Goal: Obtain resource: Obtain resource

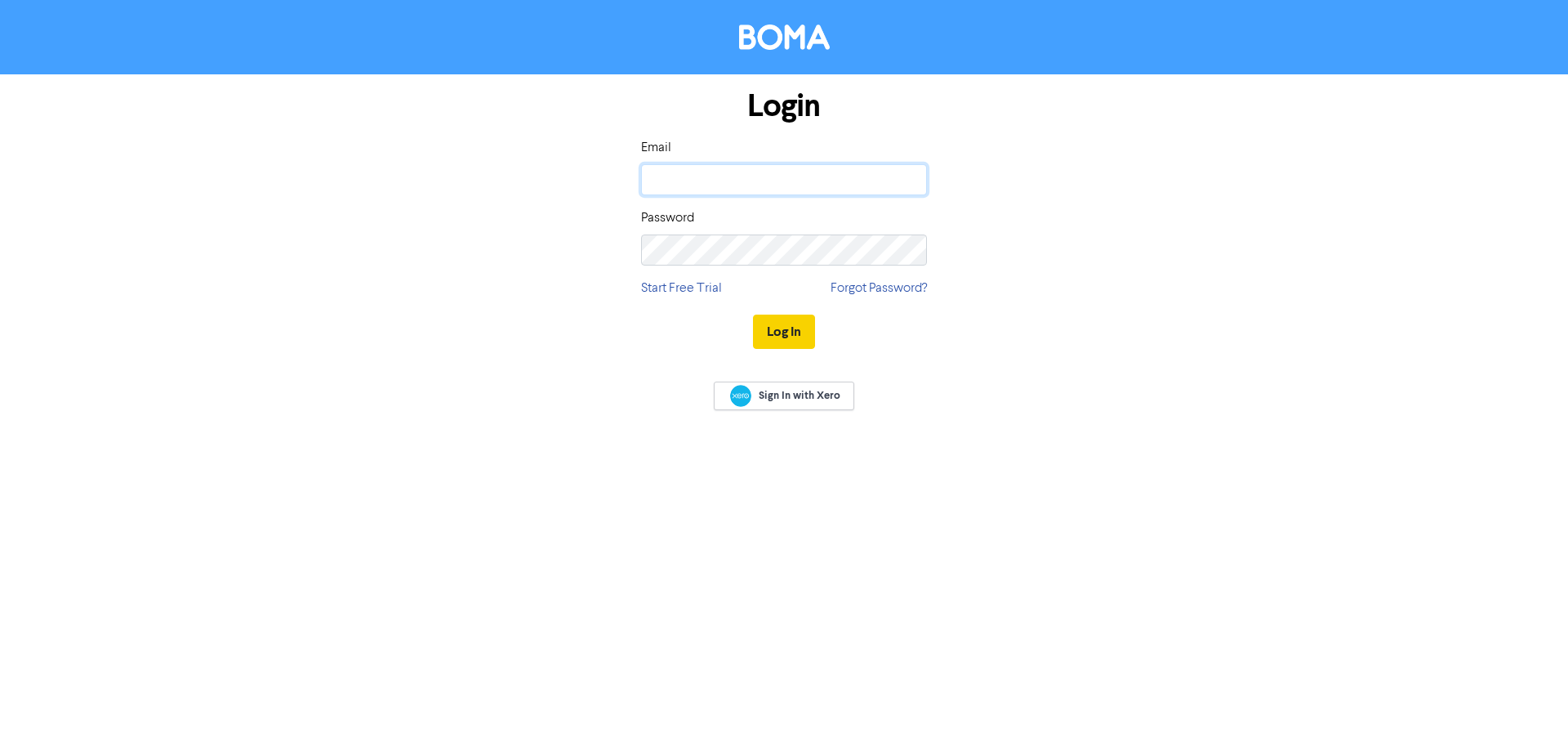
type input "[PERSON_NAME][EMAIL_ADDRESS][DOMAIN_NAME]"
click at [804, 342] on button "Log In" at bounding box center [784, 331] width 62 height 34
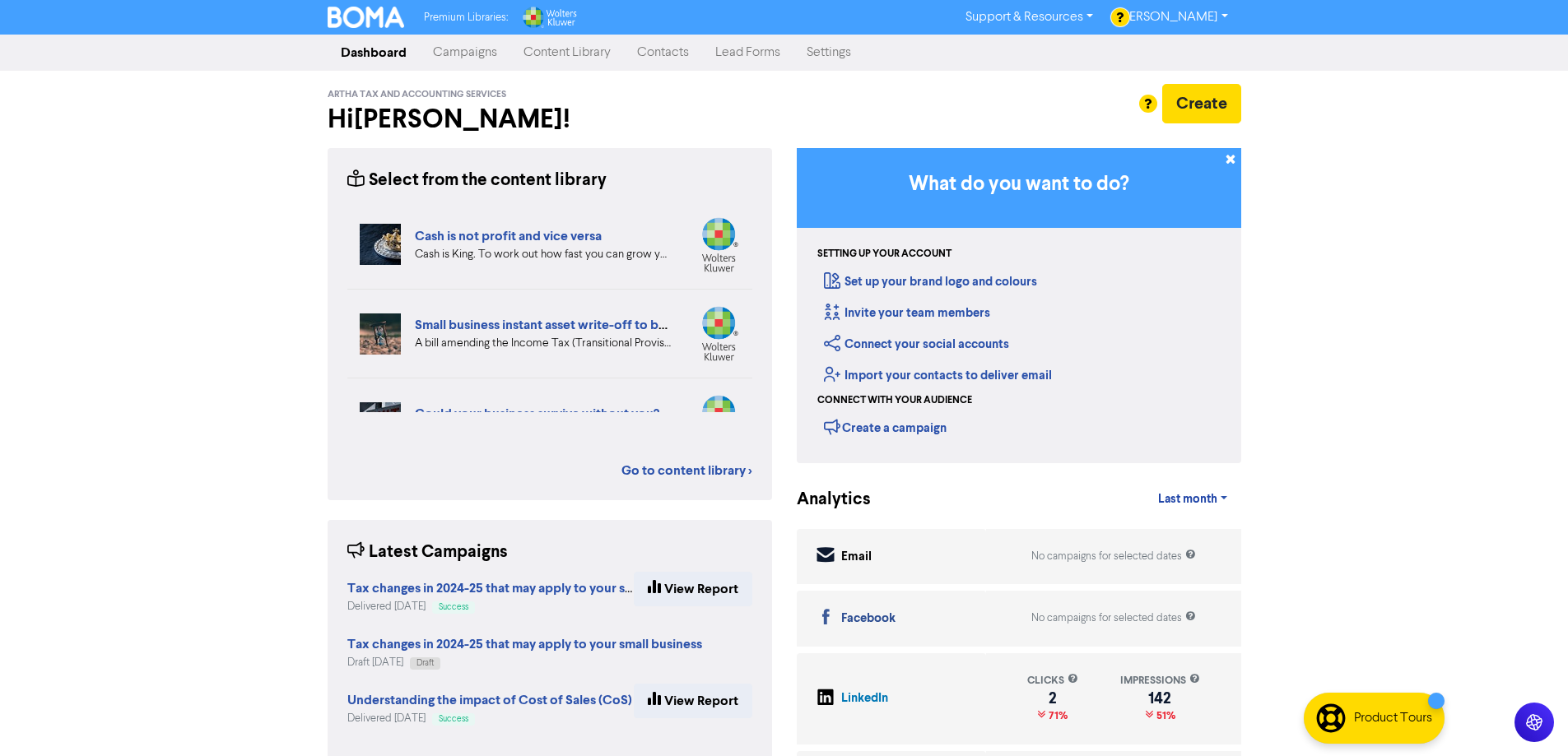
click at [570, 56] on link "Content Library" at bounding box center [567, 52] width 114 height 33
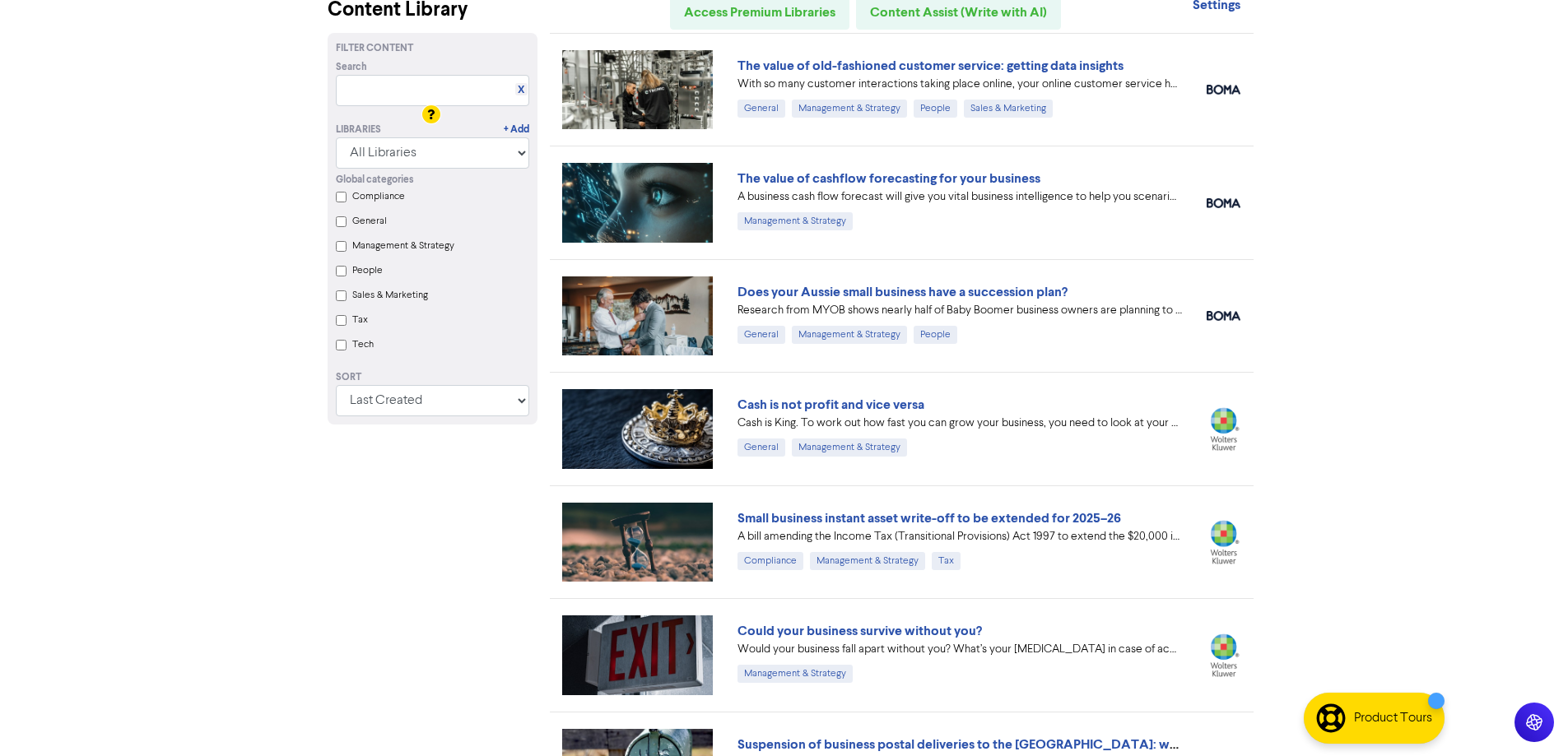
scroll to position [164, 0]
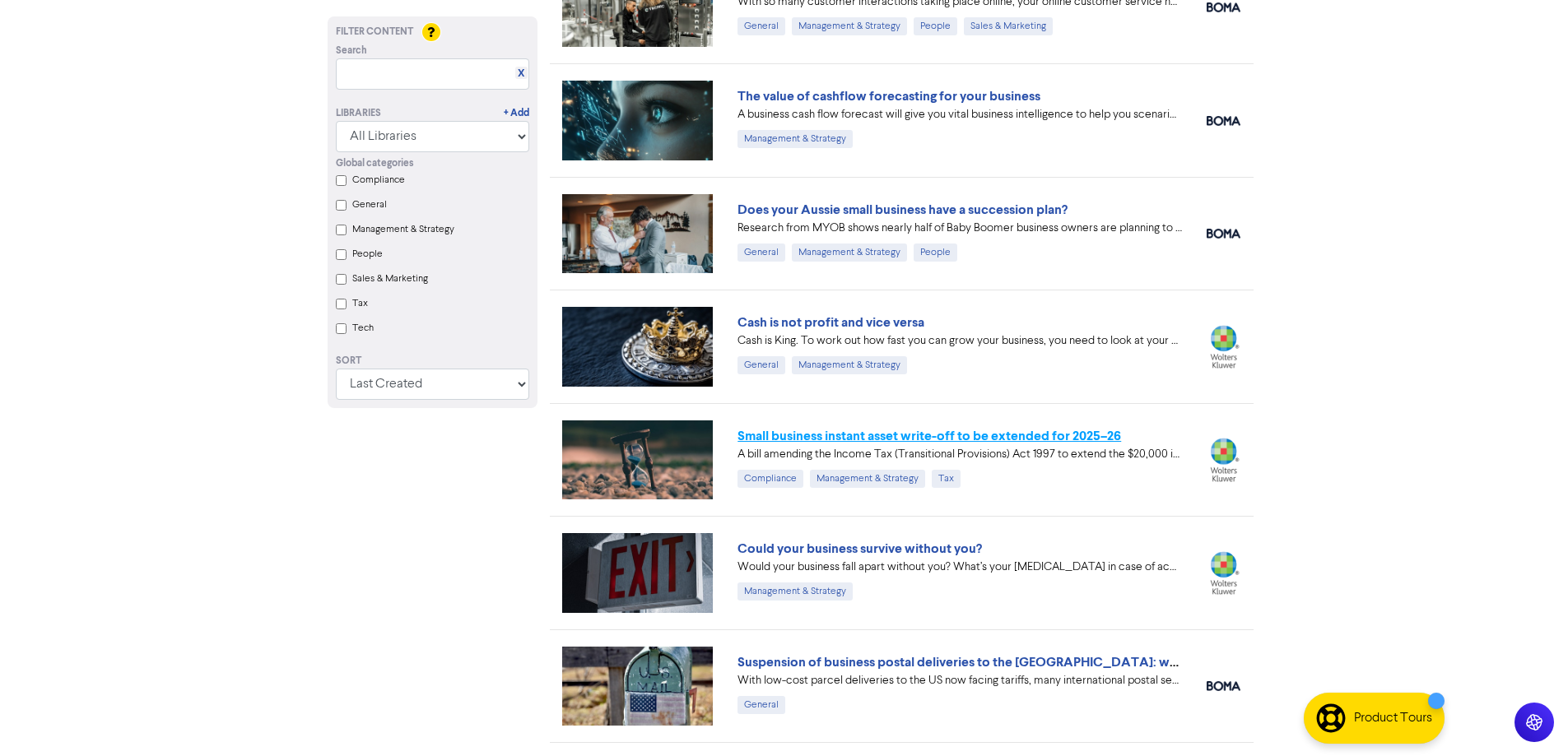
click at [981, 439] on link "Small business instant asset write-off to be extended for 2025–26" at bounding box center [929, 436] width 383 height 17
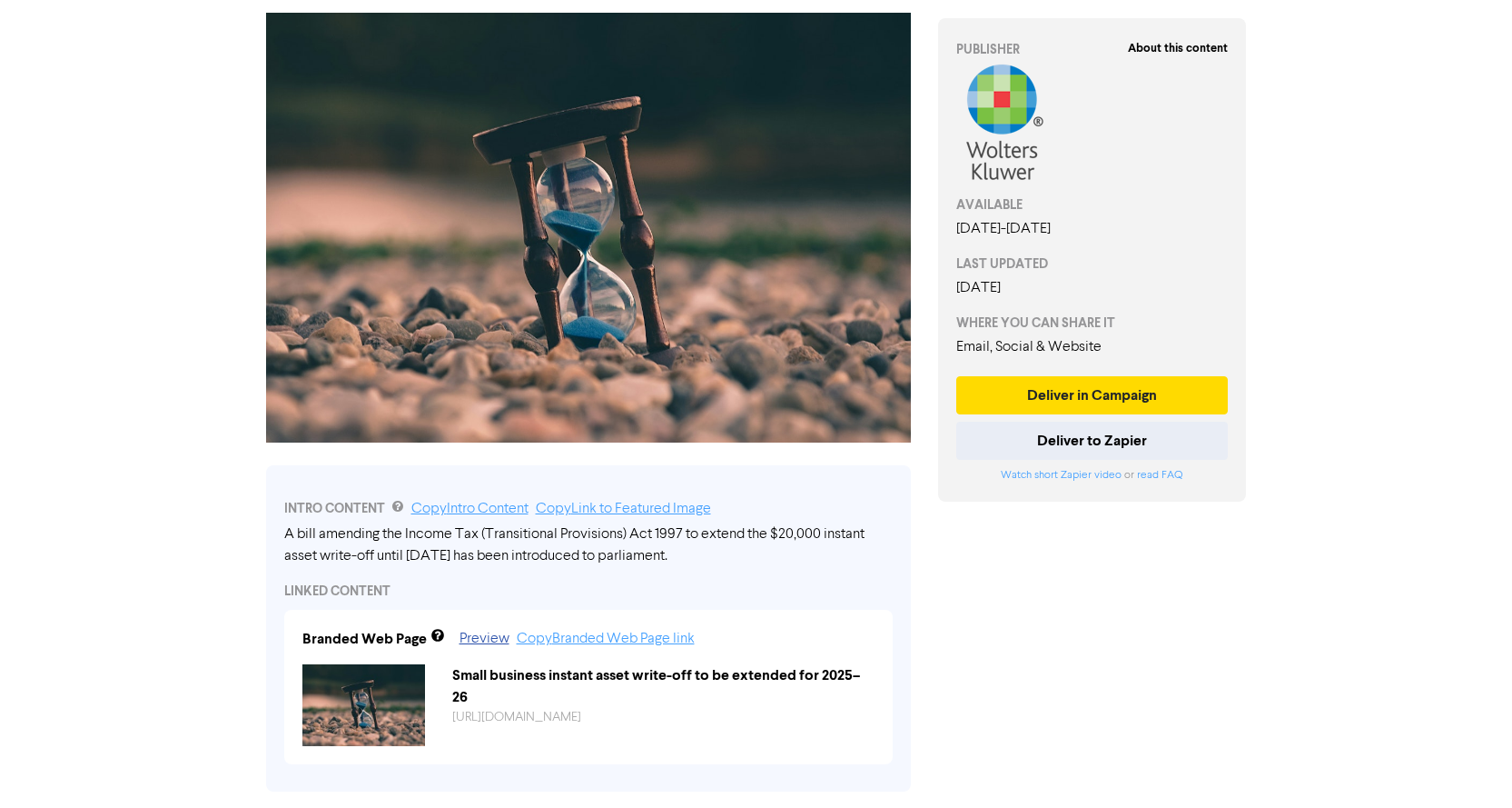
scroll to position [71, 0]
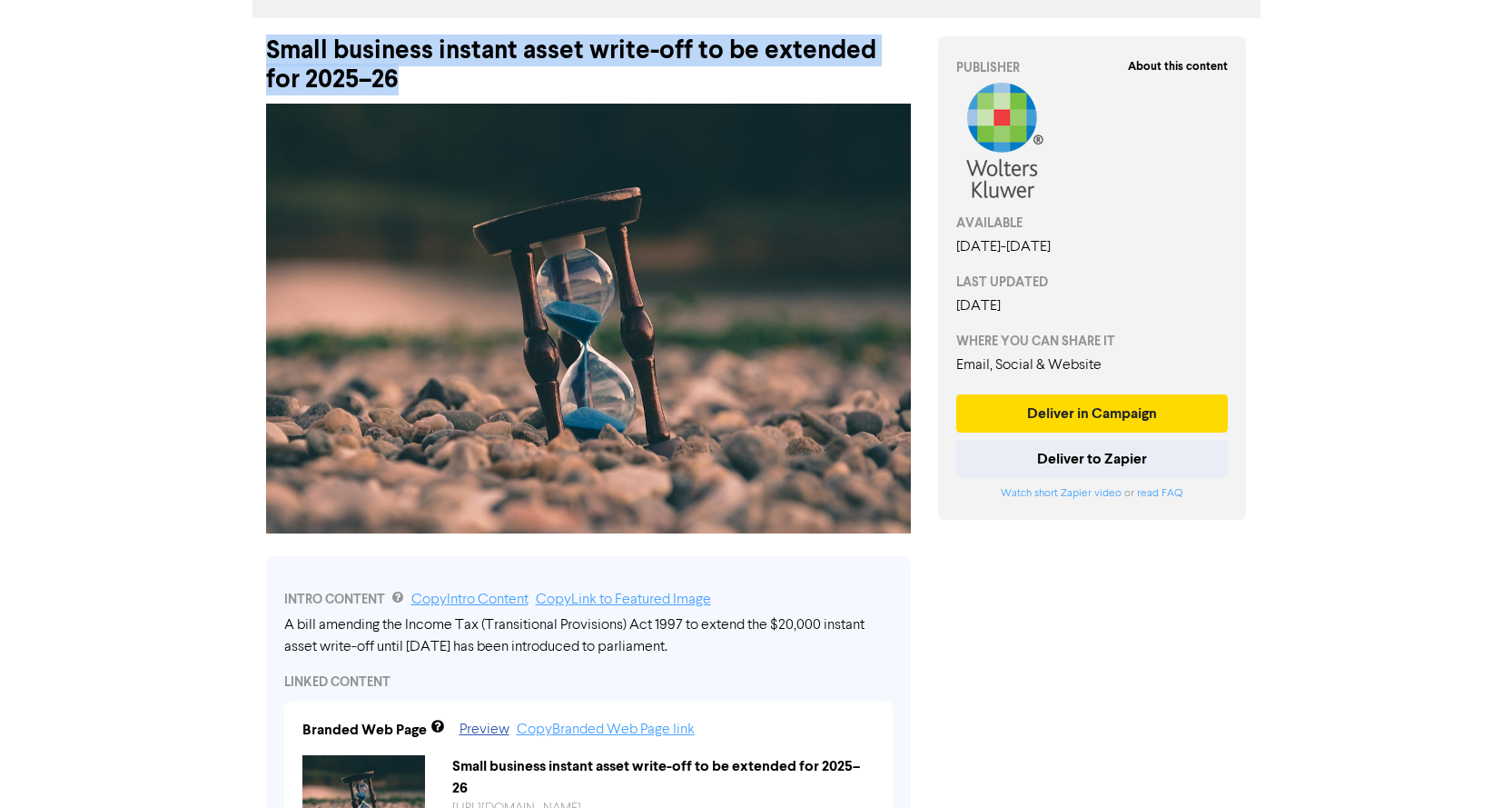
drag, startPoint x: 267, startPoint y: 49, endPoint x: 355, endPoint y: 77, distance: 92.3
click at [355, 77] on div "Small business instant asset write-off to be extended for 2025–26" at bounding box center [588, 57] width 645 height 76
drag, startPoint x: 633, startPoint y: 277, endPoint x: 726, endPoint y: 378, distance: 137.3
click at [726, 378] on img at bounding box center [588, 318] width 645 height 430
drag, startPoint x: 286, startPoint y: 629, endPoint x: 679, endPoint y: 645, distance: 393.3
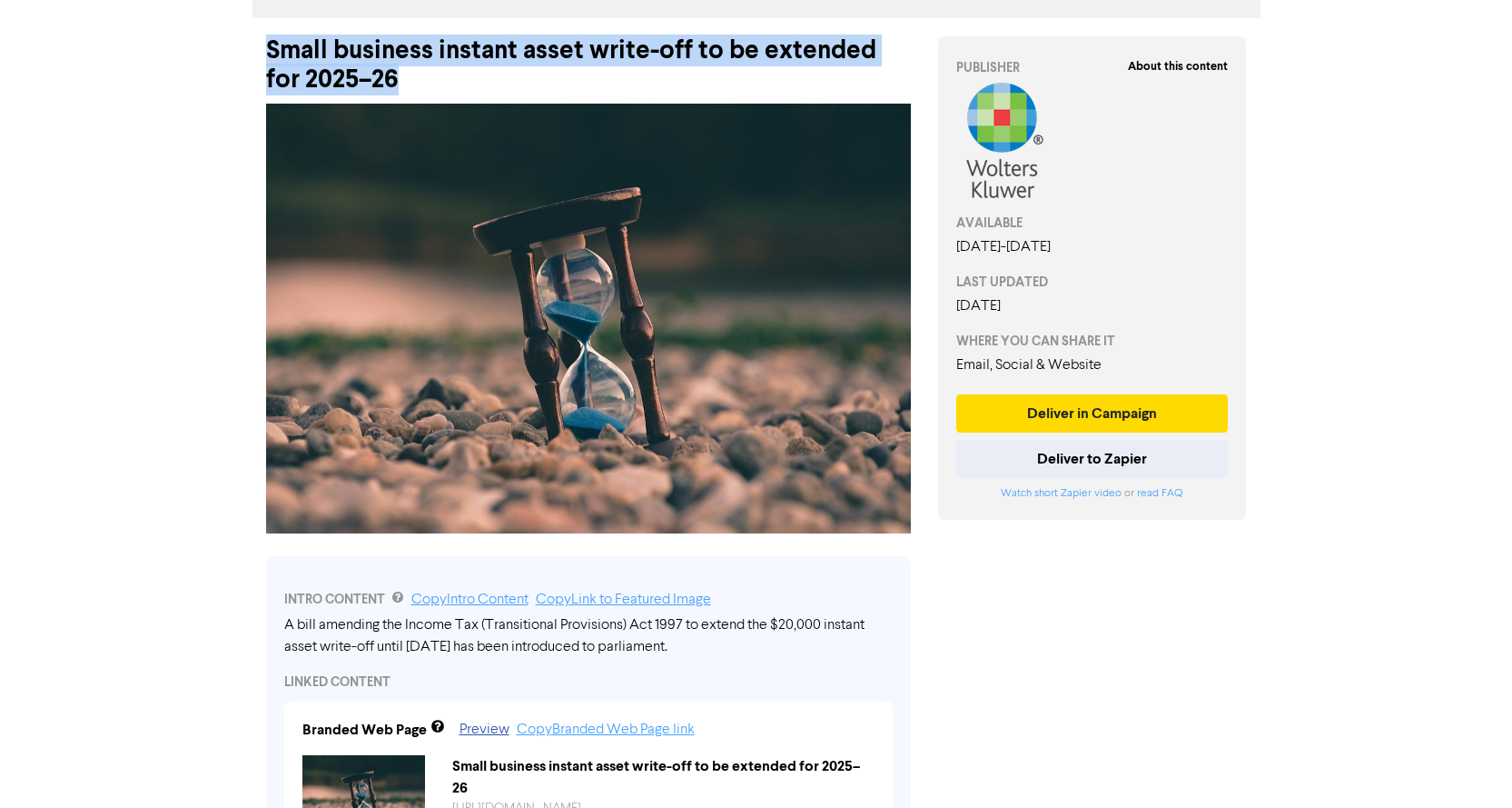
click at [678, 645] on div "A bill amending the Income Tax (Transitional Provisions) Act 1997 to extend the…" at bounding box center [588, 636] width 609 height 44
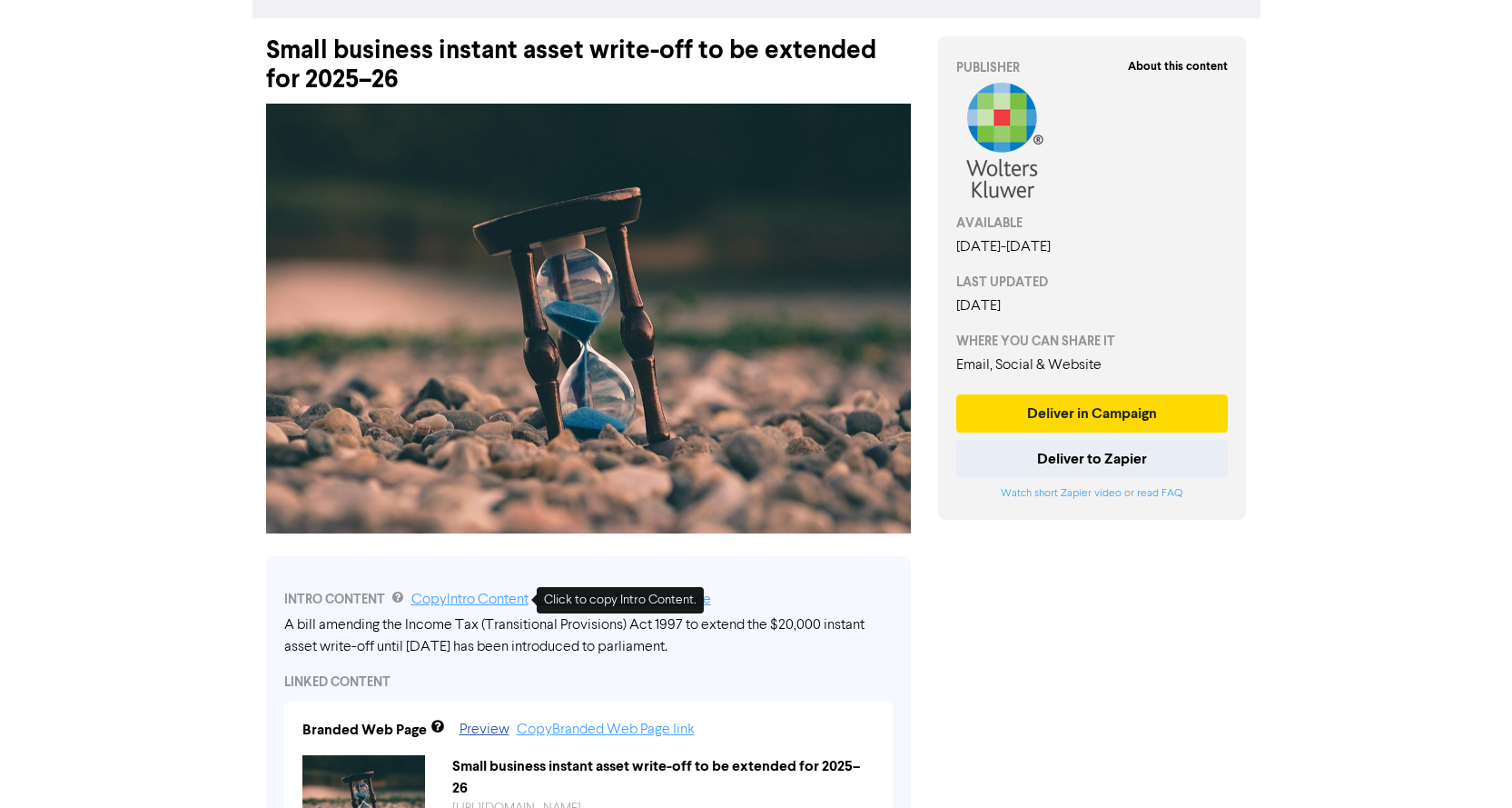
click at [499, 605] on link "Copy Intro Content" at bounding box center [470, 600] width 117 height 15
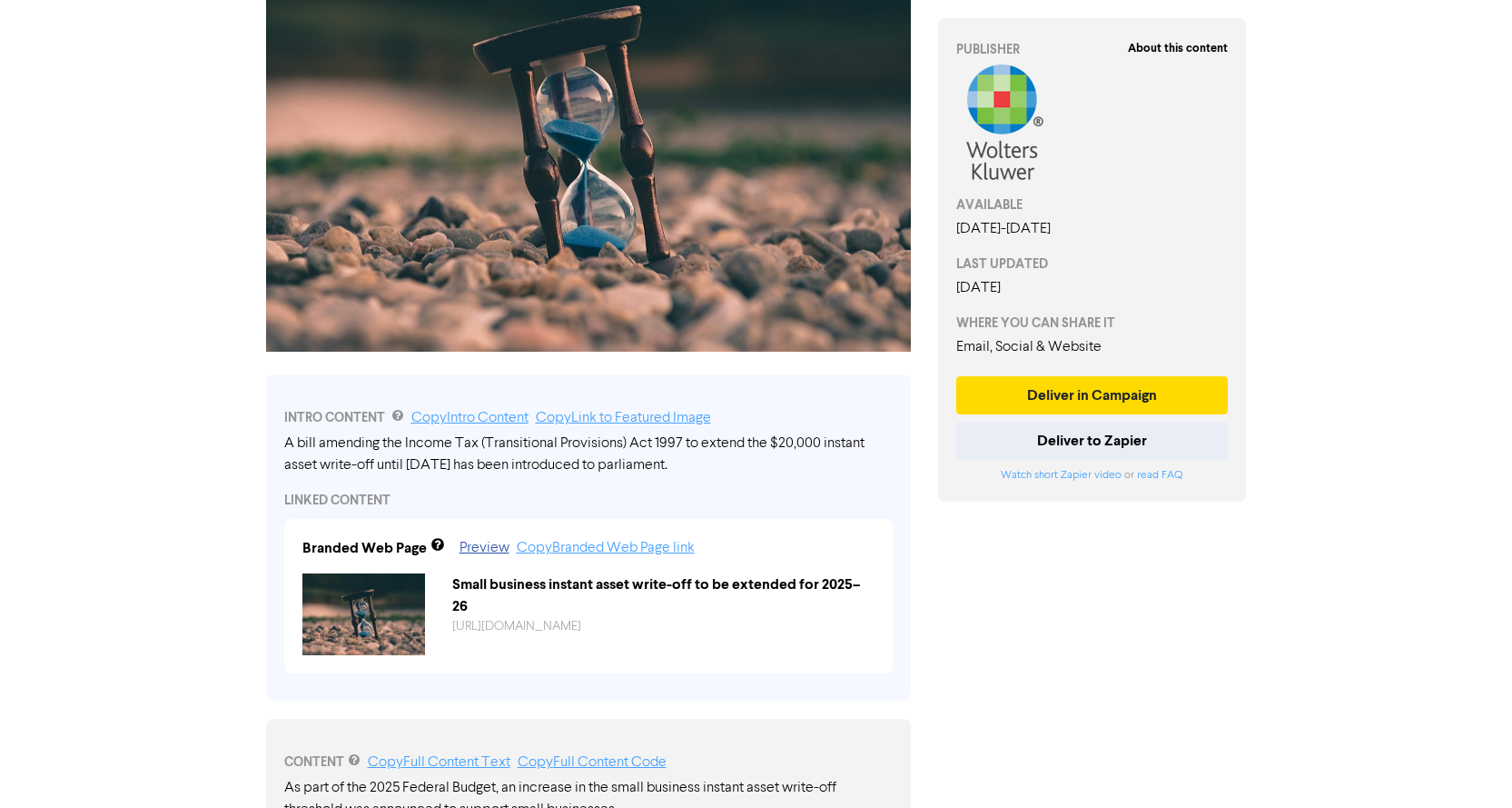
scroll to position [616, 0]
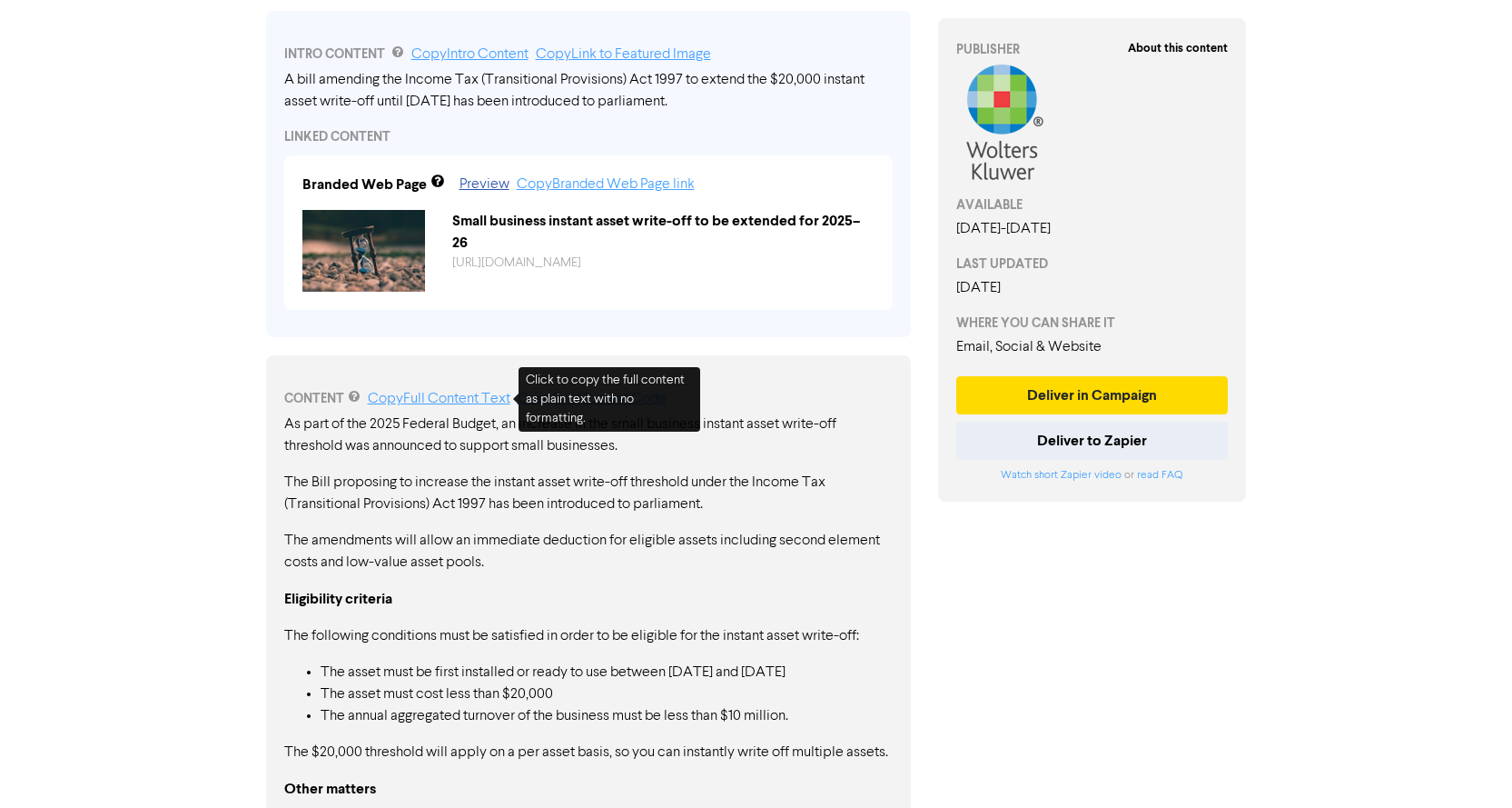
click at [438, 402] on link "Copy Full Content Text" at bounding box center [439, 399] width 142 height 15
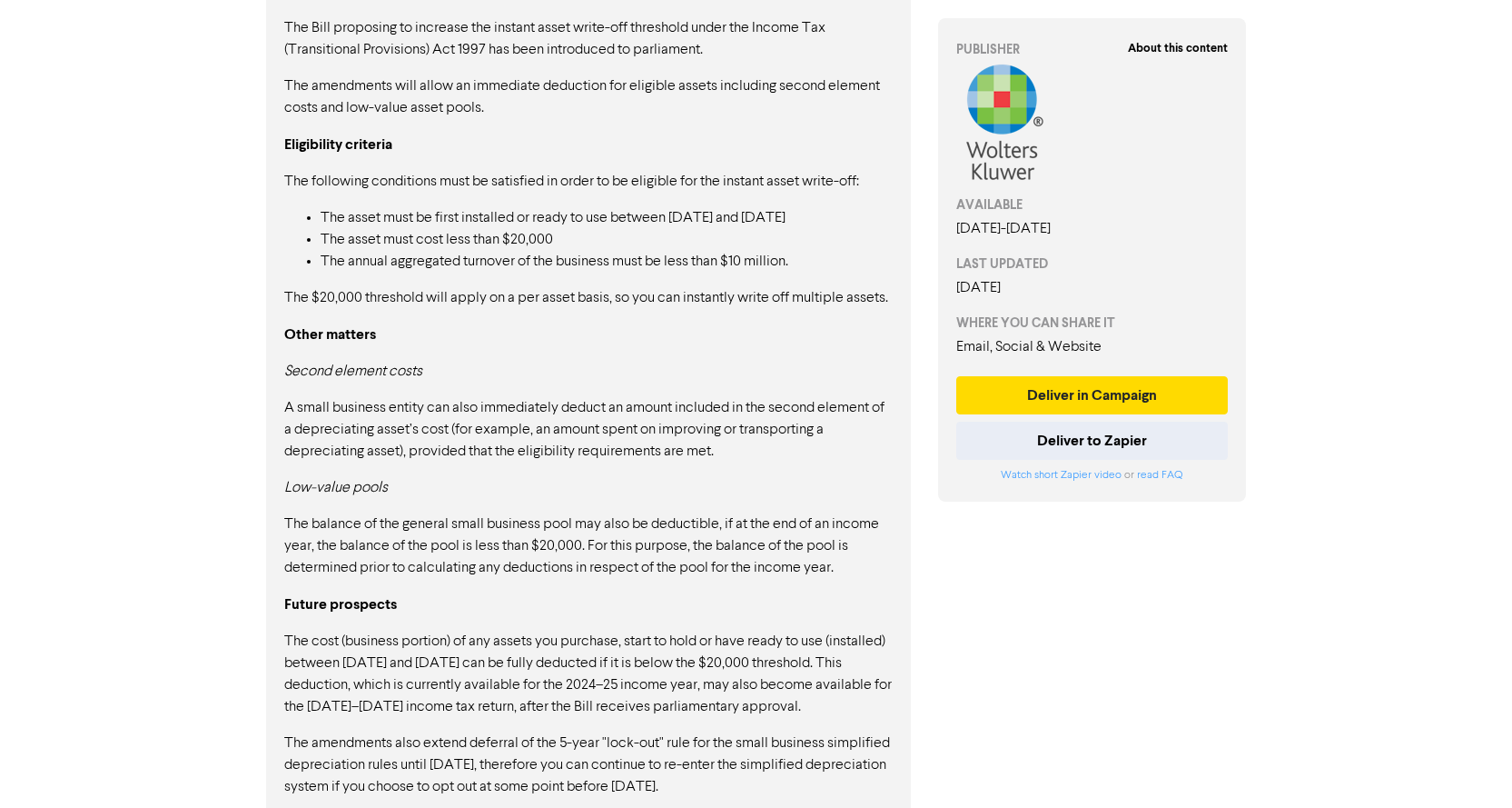
scroll to position [1188, 0]
